Goal: Download file/media

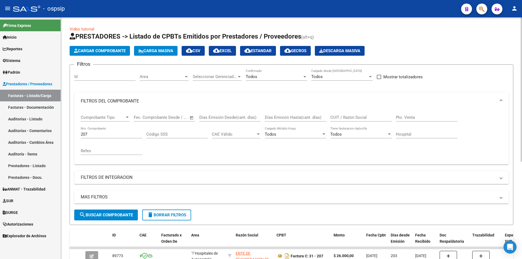
scroll to position [82, 0]
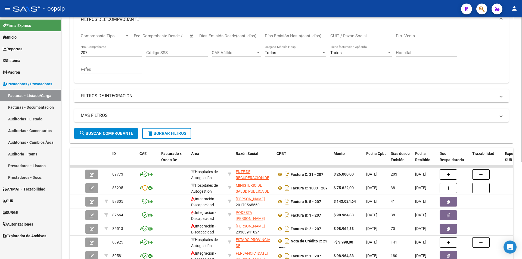
click at [101, 52] on input "207" at bounding box center [111, 52] width 61 height 5
type input "2"
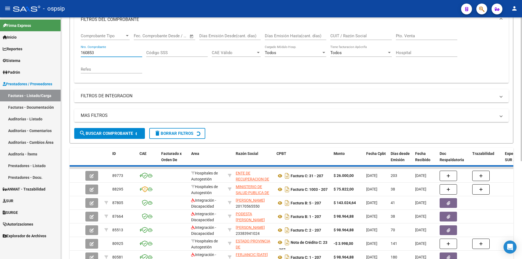
scroll to position [41, 0]
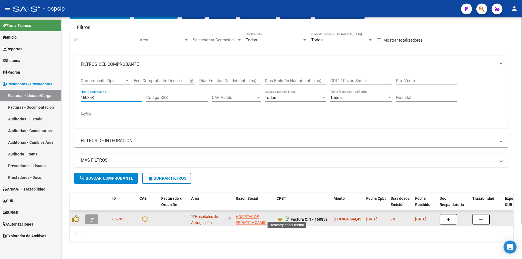
click at [284, 215] on icon "Descargar documento" at bounding box center [287, 219] width 7 height 9
click at [279, 217] on icon at bounding box center [280, 219] width 7 height 7
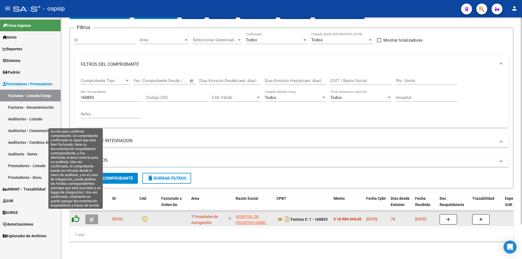
click at [77, 216] on icon at bounding box center [76, 219] width 8 height 8
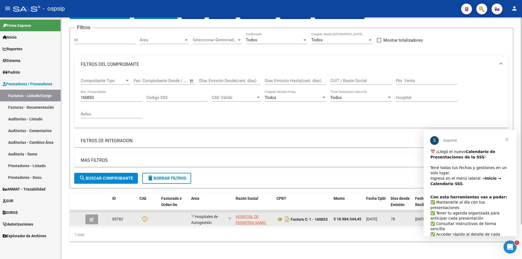
scroll to position [0, 0]
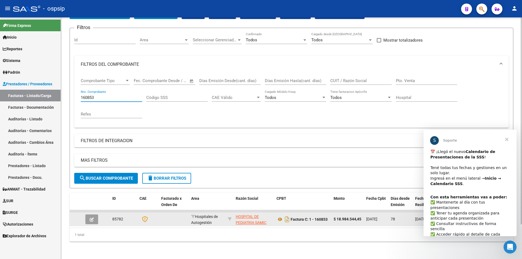
click at [113, 95] on input "160853" at bounding box center [111, 97] width 61 height 5
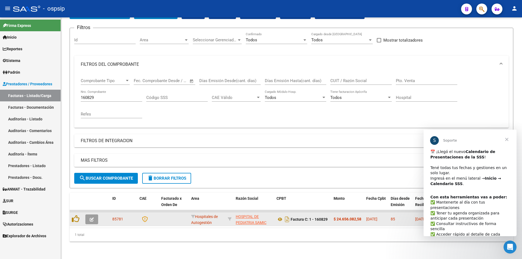
click at [507, 136] on span "Cerrar" at bounding box center [507, 140] width 20 height 20
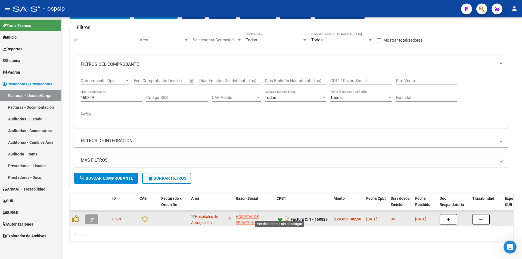
click at [280, 217] on icon at bounding box center [280, 219] width 7 height 7
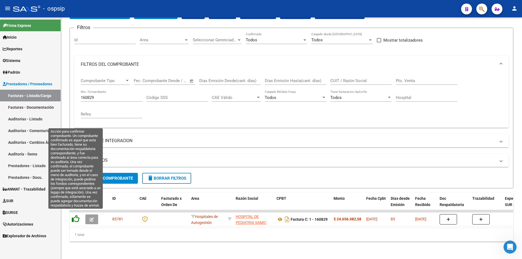
click at [73, 215] on icon at bounding box center [76, 219] width 8 height 8
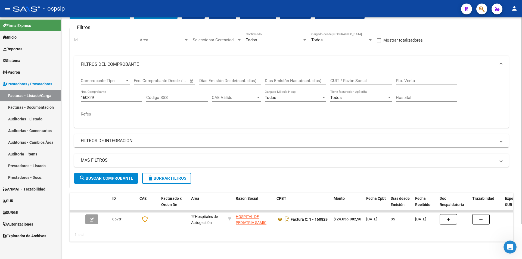
click at [123, 95] on input "160829" at bounding box center [111, 97] width 61 height 5
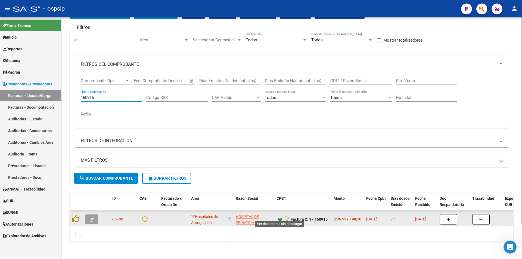
click at [278, 216] on icon at bounding box center [280, 219] width 7 height 7
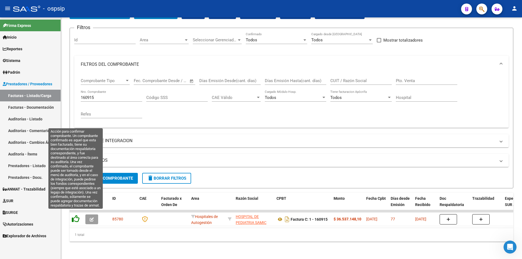
click at [79, 215] on icon at bounding box center [76, 219] width 8 height 8
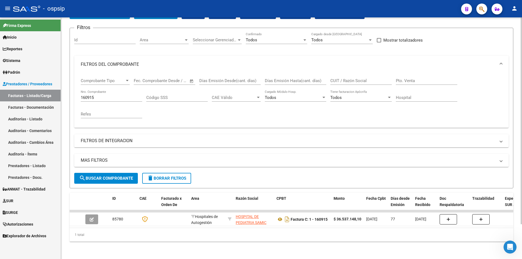
click at [104, 95] on input "160915" at bounding box center [111, 97] width 61 height 5
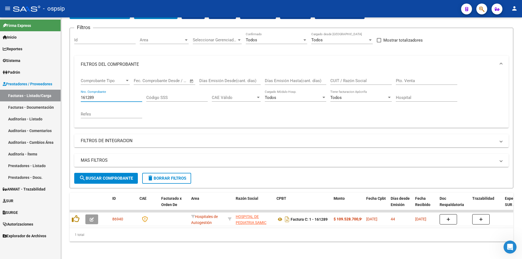
type input "161289"
